Goal: Information Seeking & Learning: Learn about a topic

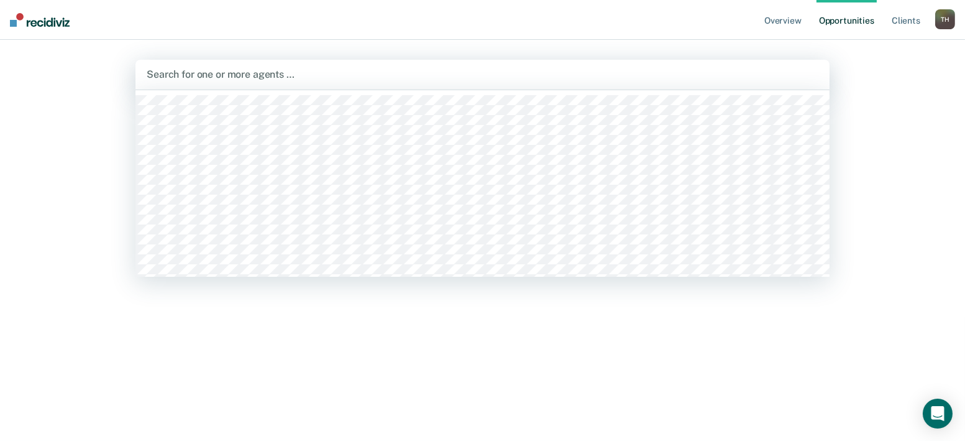
click at [160, 67] on div at bounding box center [483, 74] width 672 height 14
click at [207, 27] on nav "Overview Opportunities Client s [PERSON_NAME] T H Profile How it works Log Out" at bounding box center [482, 20] width 965 height 40
click at [160, 67] on div at bounding box center [483, 74] width 672 height 14
click at [410, 311] on div "Hi, [PERSON_NAME]. Search for agents above to review and refer eligible clients…" at bounding box center [482, 307] width 694 height 301
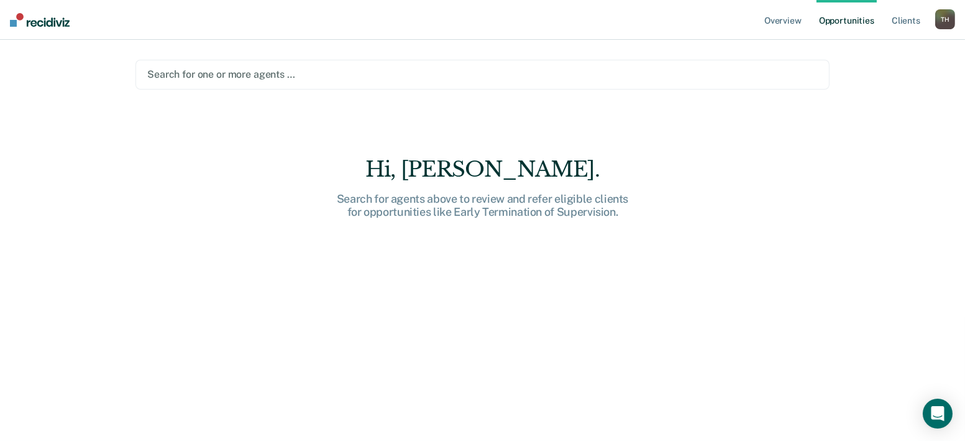
click at [945, 17] on div "T H" at bounding box center [945, 19] width 20 height 20
click at [804, 16] on link "Overview" at bounding box center [783, 20] width 42 height 40
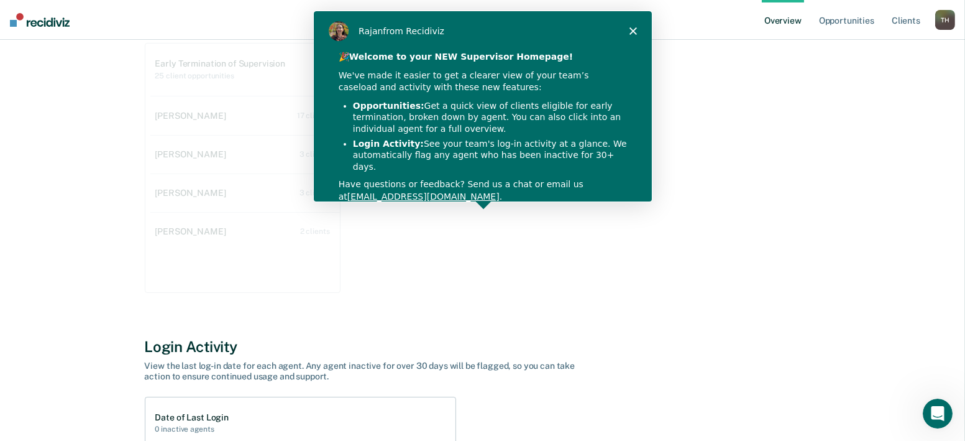
click at [728, 201] on div "Product tour overlay" at bounding box center [482, 220] width 965 height 441
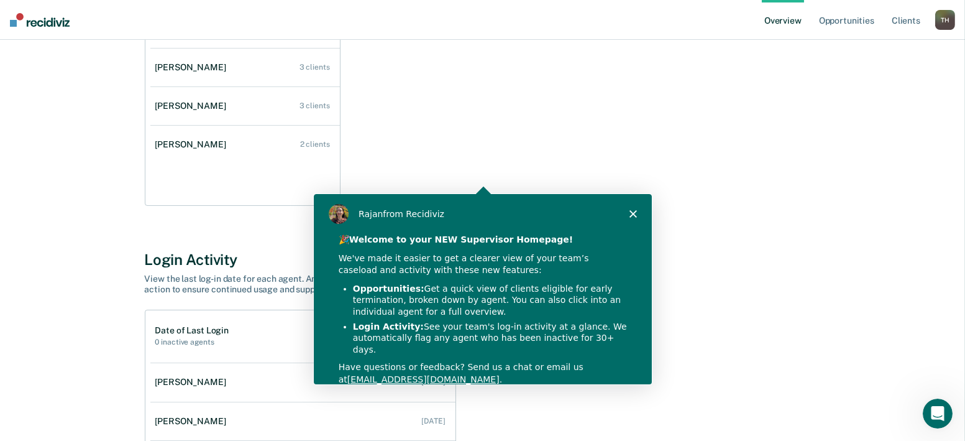
scroll to position [265, 0]
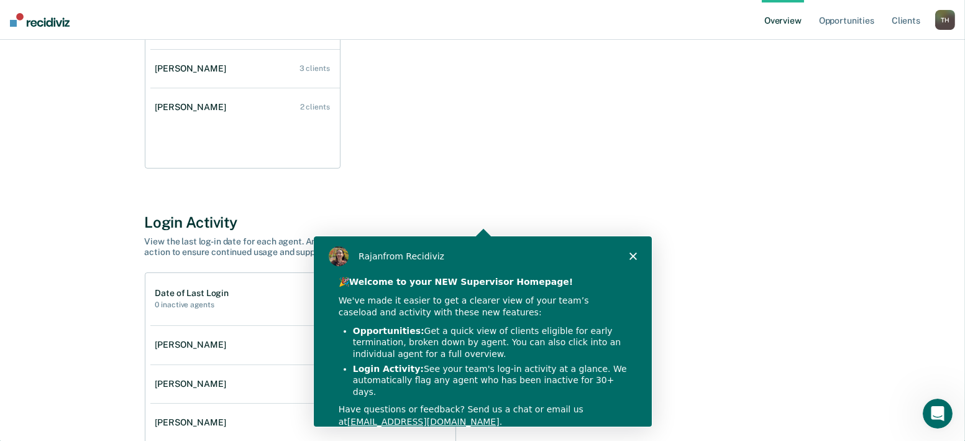
click at [623, 254] on div "[PERSON_NAME] from Recidiviz" at bounding box center [482, 256] width 338 height 40
click at [636, 257] on div "[PERSON_NAME] from Recidiviz" at bounding box center [482, 256] width 338 height 40
click at [630, 256] on polygon "Close" at bounding box center [631, 255] width 7 height 7
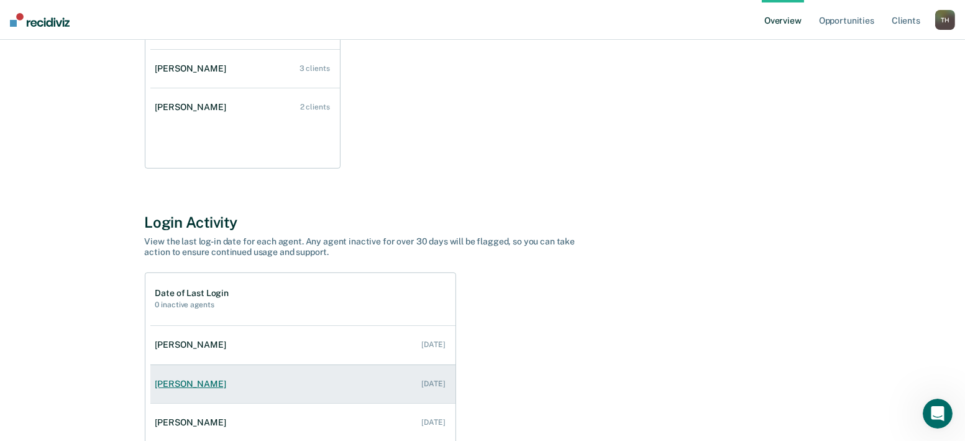
click at [231, 378] on div "[PERSON_NAME]" at bounding box center [193, 383] width 76 height 11
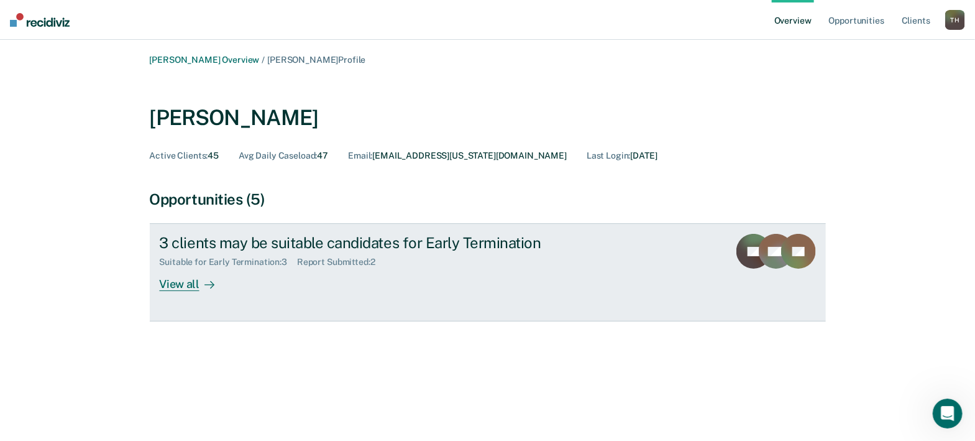
click at [229, 267] on div "View all" at bounding box center [195, 279] width 70 height 24
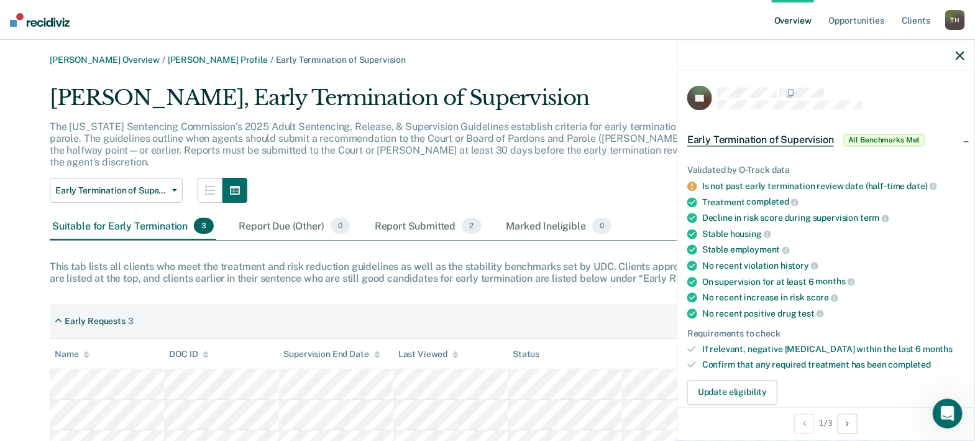
click at [890, 134] on span "All Benchmarks Met" at bounding box center [884, 140] width 81 height 12
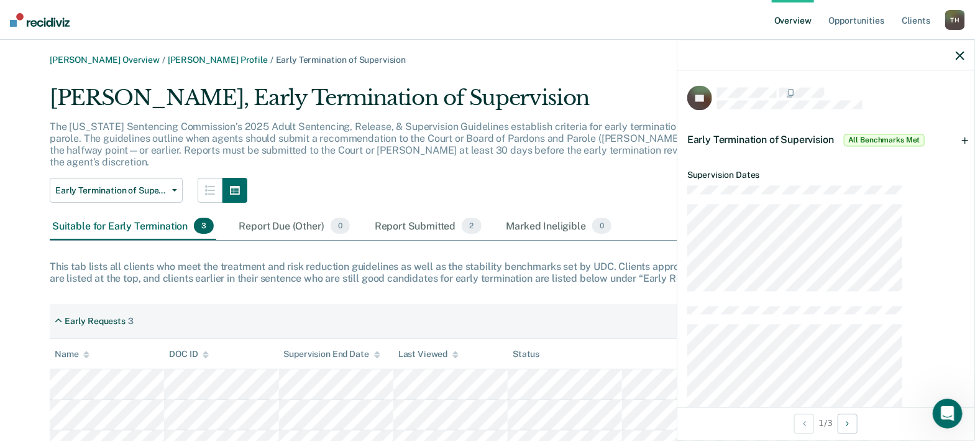
click at [963, 51] on icon "button" at bounding box center [960, 55] width 9 height 9
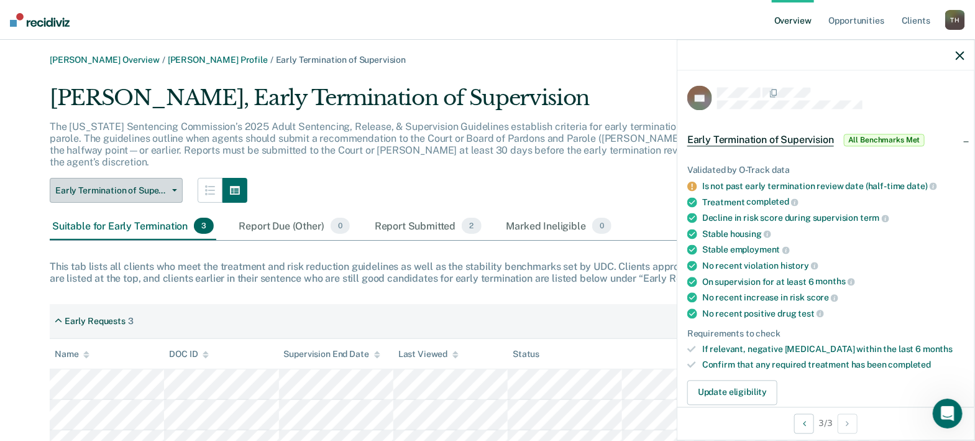
click at [172, 178] on button "Early Termination of Supervision" at bounding box center [116, 190] width 133 height 25
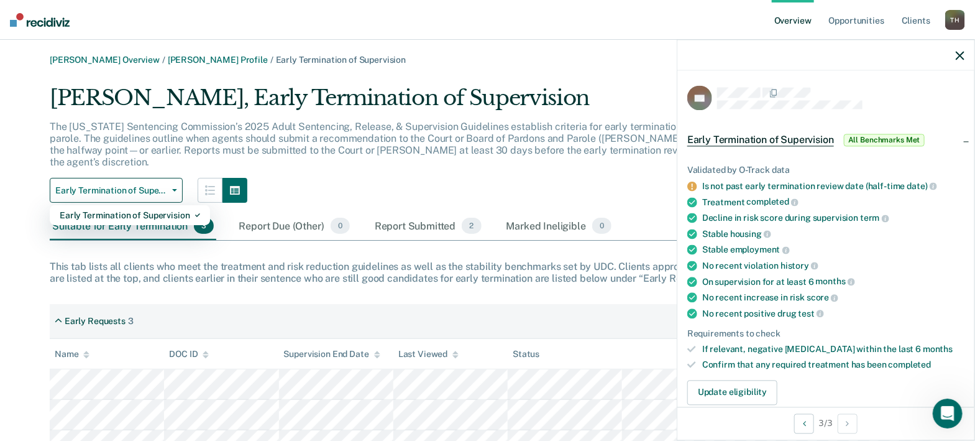
click at [392, 178] on div "Early Termination of Supervision Early Termination of Supervision" at bounding box center [415, 190] width 731 height 25
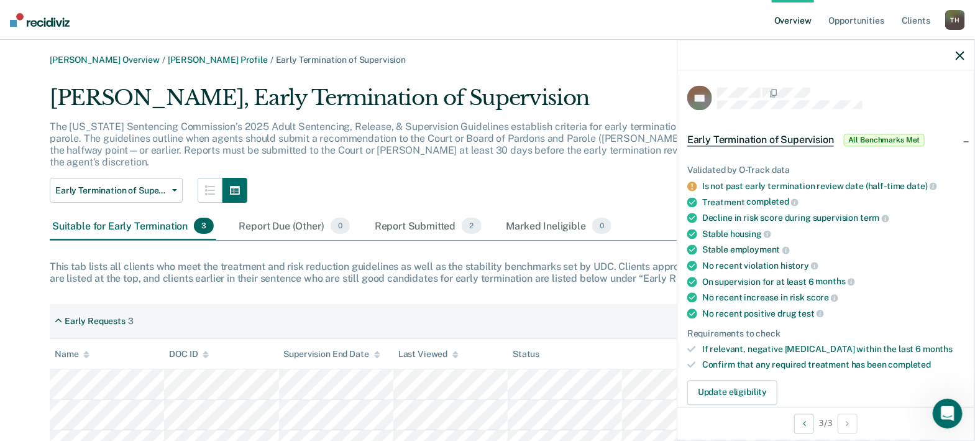
click at [89, 213] on div "Suitable for Early Termination 3" at bounding box center [133, 226] width 167 height 27
click at [504, 213] on div "Marked Ineligible 0" at bounding box center [559, 226] width 111 height 27
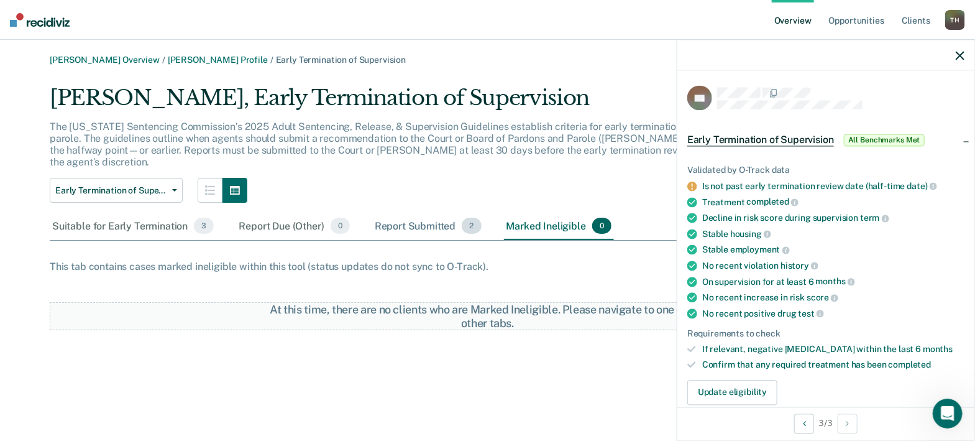
click at [372, 213] on div "Report Submitted 2" at bounding box center [428, 226] width 112 height 27
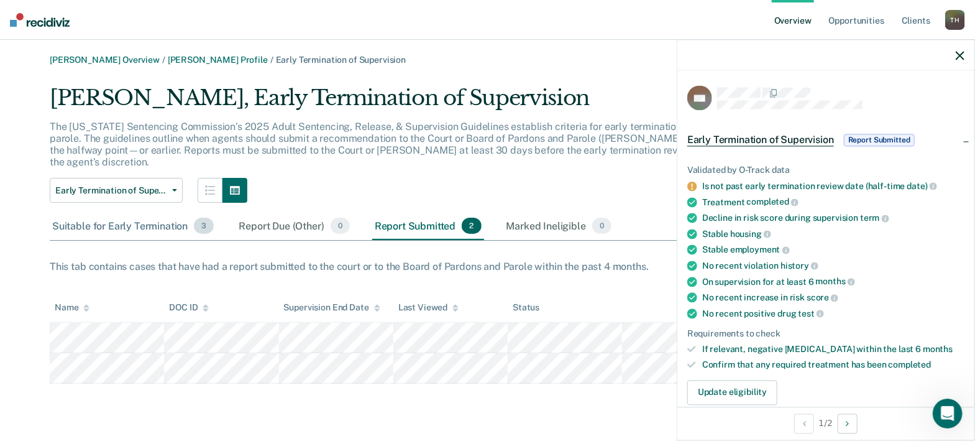
click at [105, 213] on div "Suitable for Early Termination 3" at bounding box center [133, 226] width 167 height 27
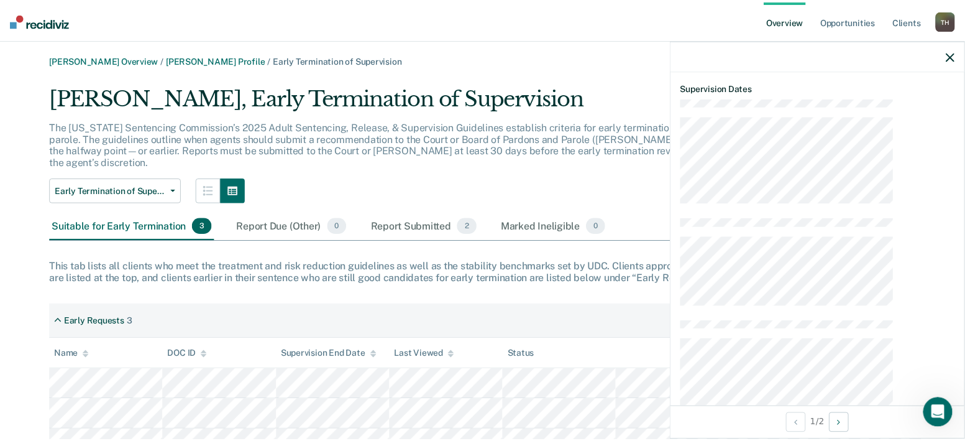
scroll to position [345, 0]
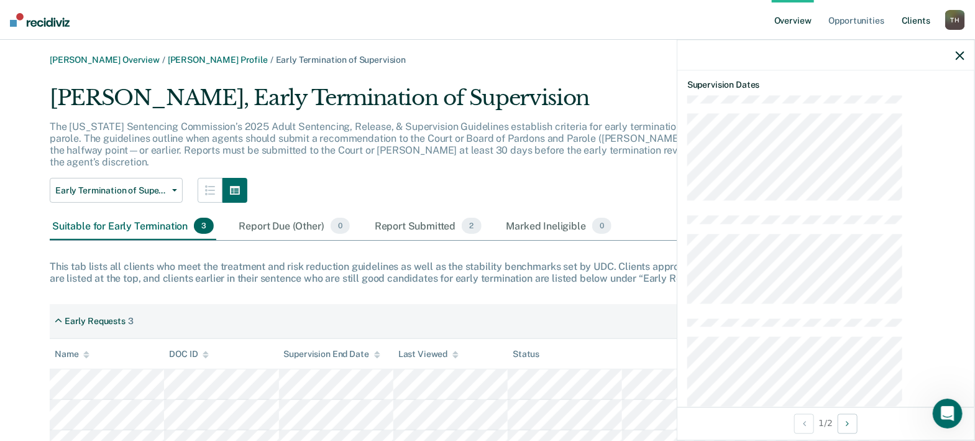
click at [924, 17] on link "Client s" at bounding box center [916, 20] width 34 height 40
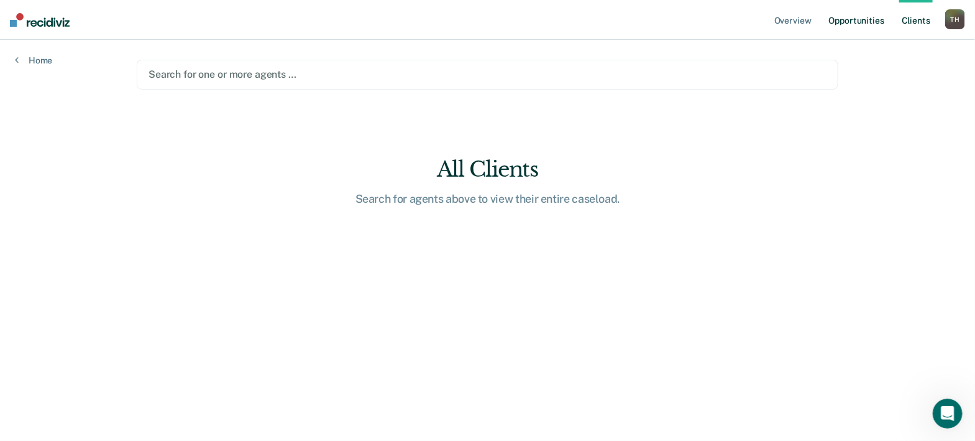
click at [871, 17] on link "Opportunities" at bounding box center [857, 20] width 60 height 40
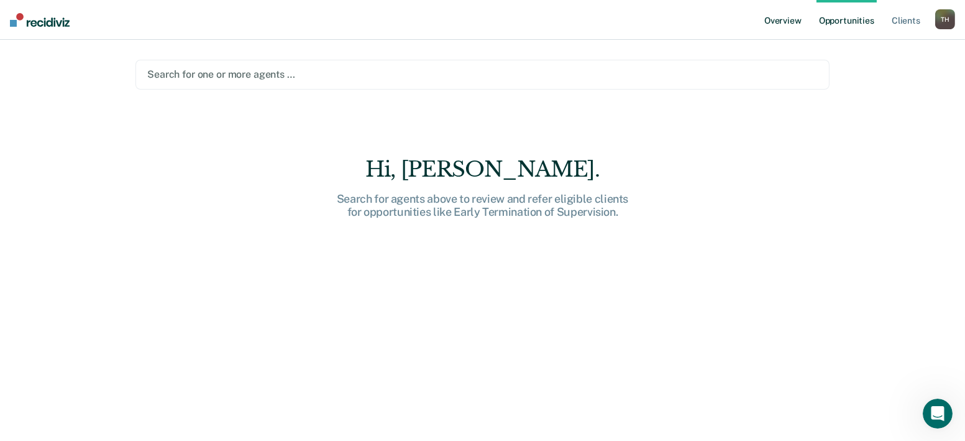
click at [804, 17] on link "Overview" at bounding box center [783, 20] width 42 height 40
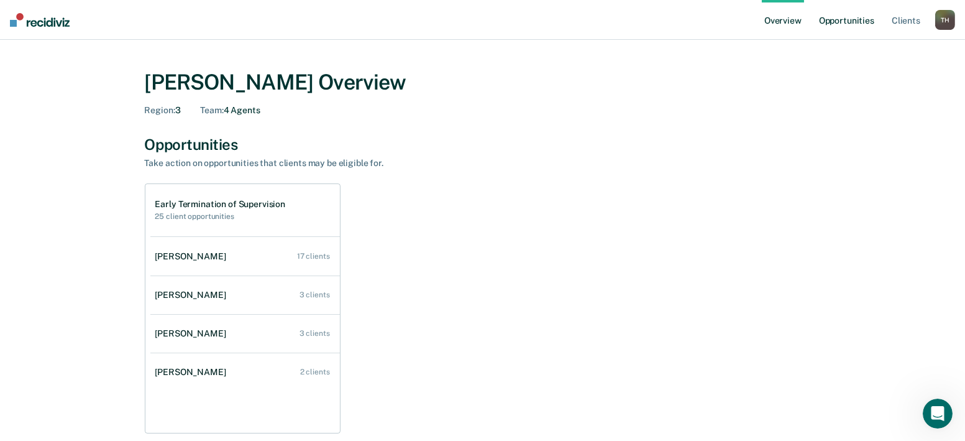
click at [851, 16] on link "Opportunities" at bounding box center [847, 20] width 60 height 40
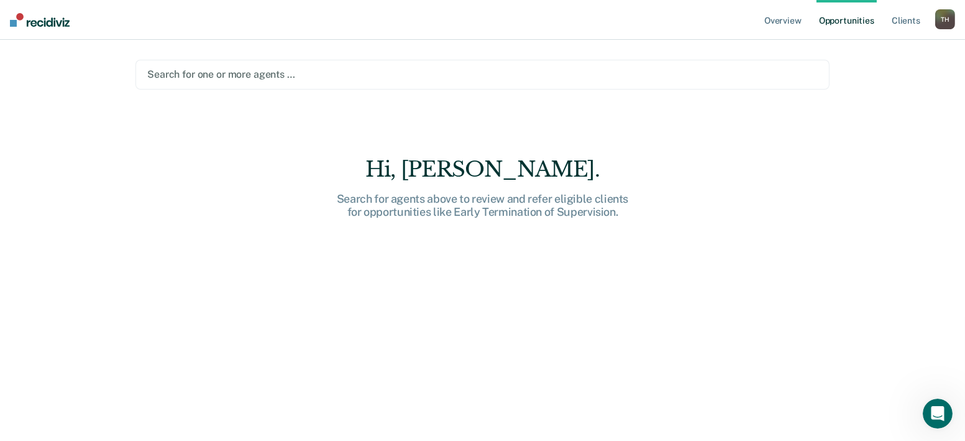
click at [285, 67] on div at bounding box center [482, 74] width 671 height 14
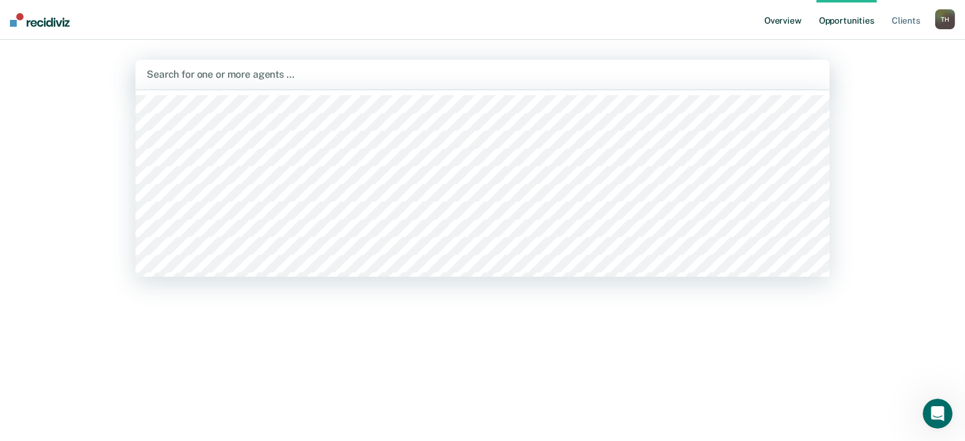
click at [804, 19] on link "Overview" at bounding box center [783, 20] width 42 height 40
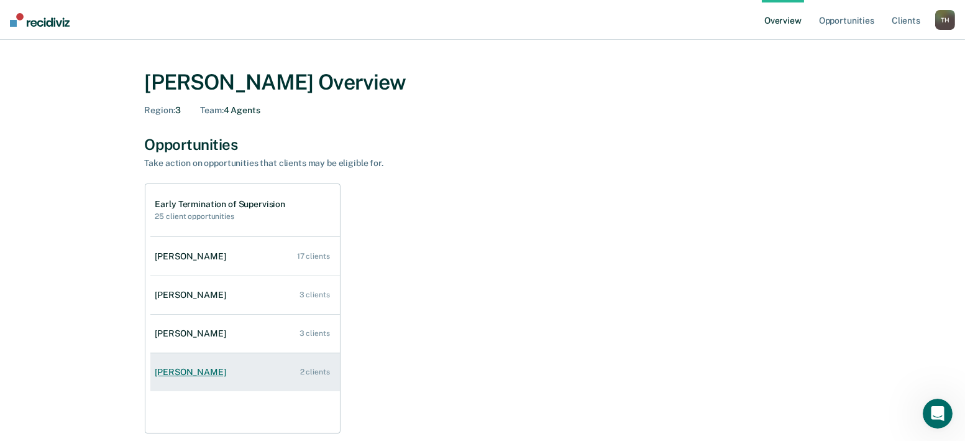
click at [231, 367] on div "[PERSON_NAME]" at bounding box center [193, 372] width 76 height 11
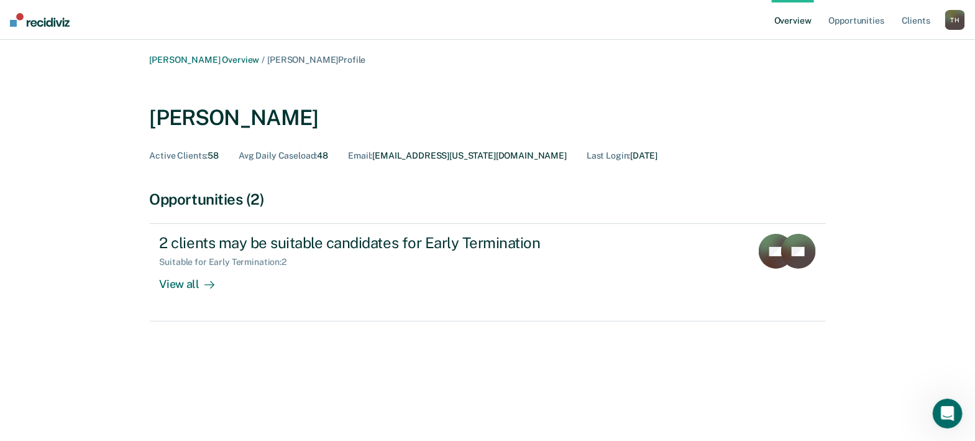
click at [957, 19] on div "T H" at bounding box center [955, 20] width 20 height 20
click at [871, 75] on link "Log Out" at bounding box center [905, 80] width 100 height 11
